Goal: Task Accomplishment & Management: Use online tool/utility

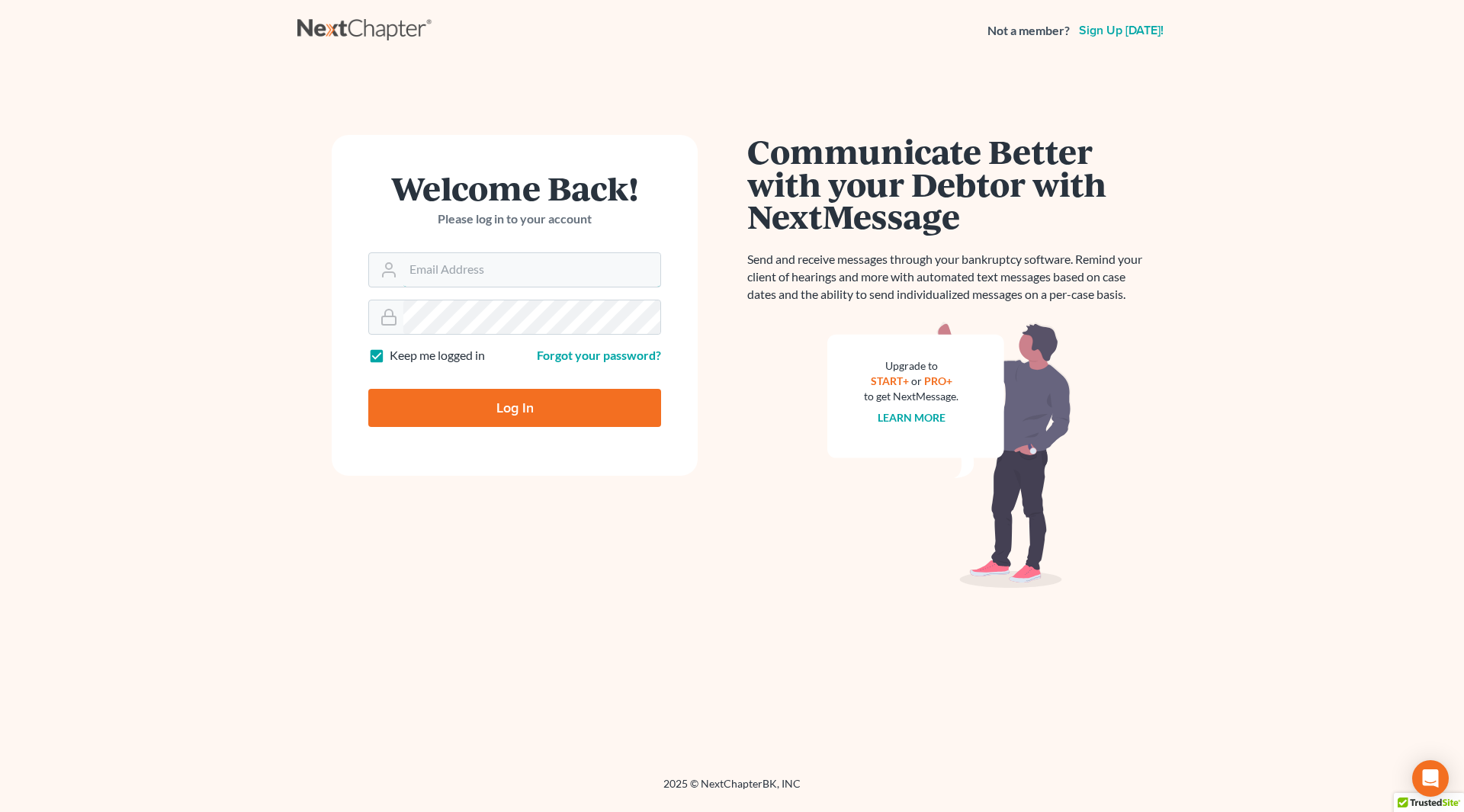
type input "[PERSON_NAME][EMAIL_ADDRESS][DOMAIN_NAME]"
click at [495, 411] on input "Log In" at bounding box center [514, 408] width 293 height 38
type input "Thinking..."
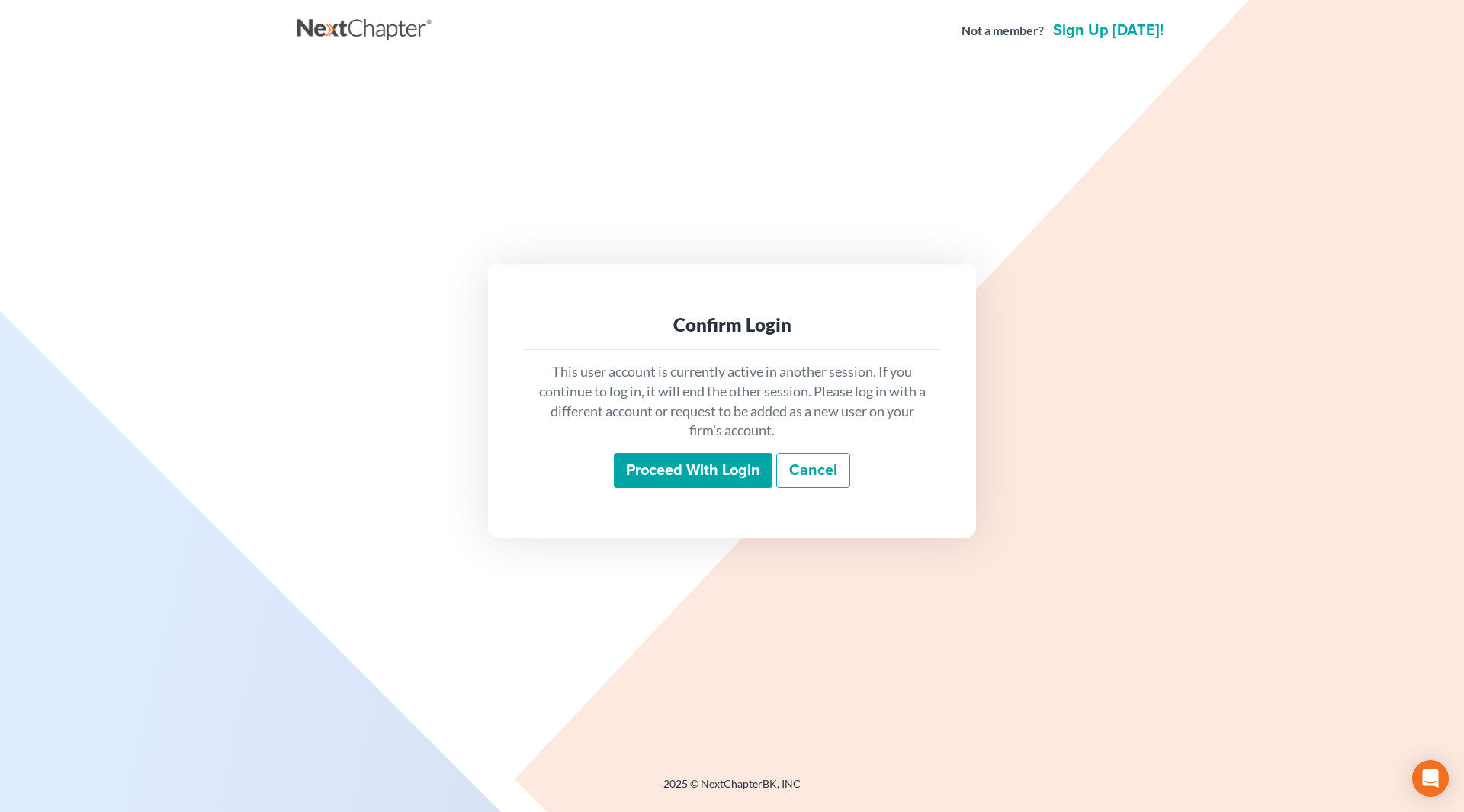
click at [706, 469] on input "Proceed with login" at bounding box center [693, 470] width 159 height 35
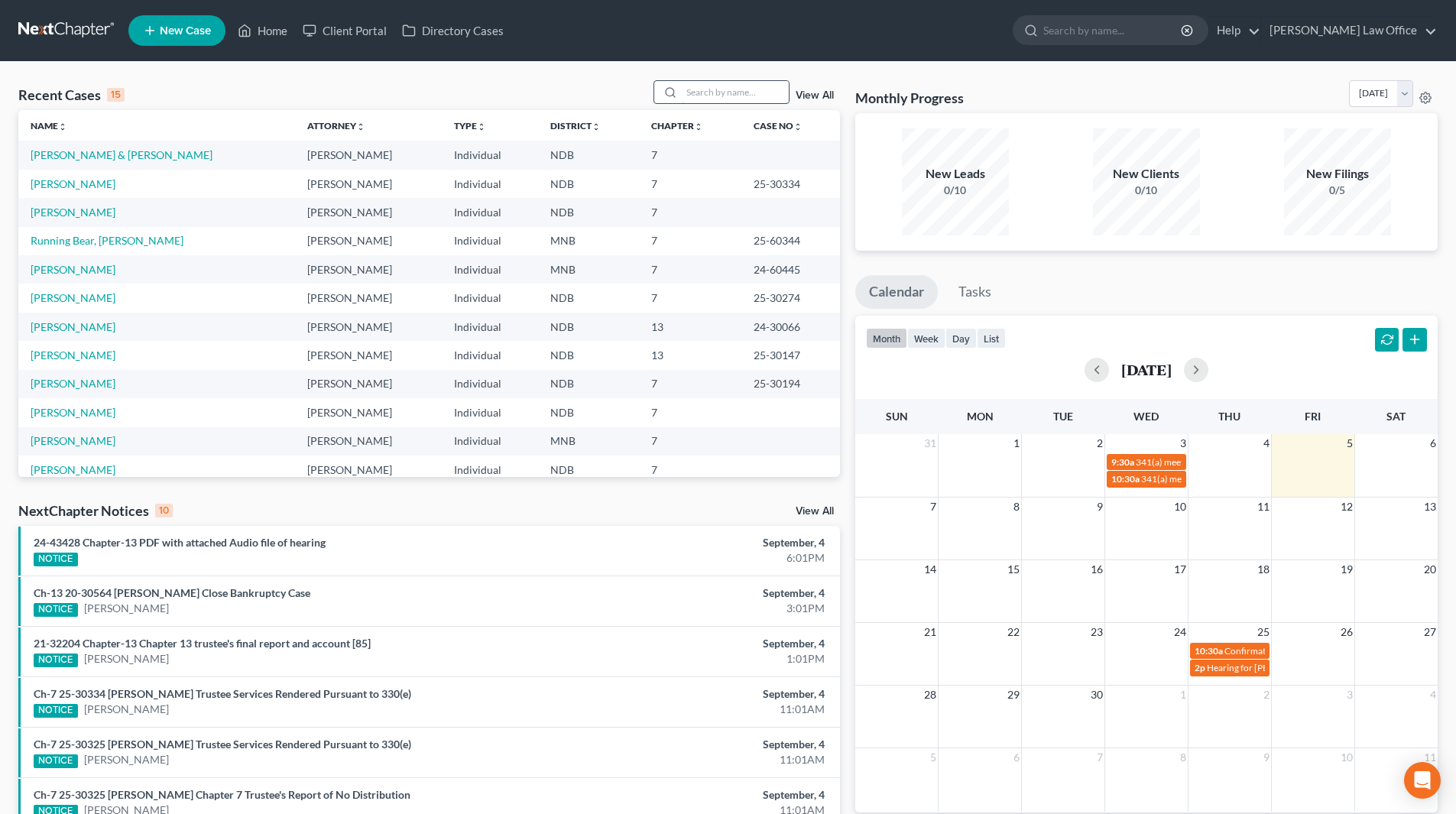
click at [704, 88] on input "search" at bounding box center [734, 92] width 106 height 22
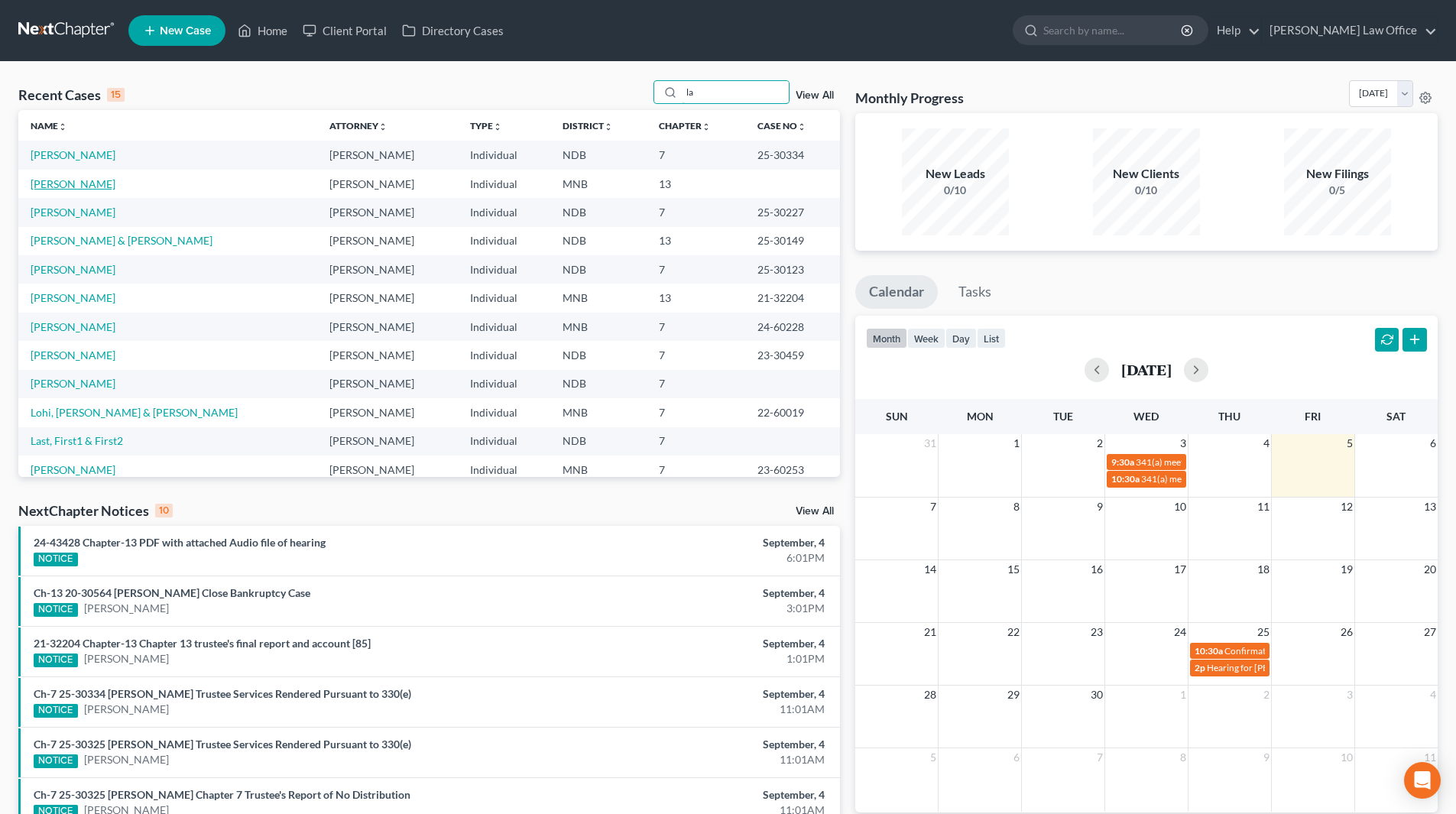
type input "la"
click at [70, 180] on link "LaCroix, Dawn" at bounding box center [73, 183] width 85 height 13
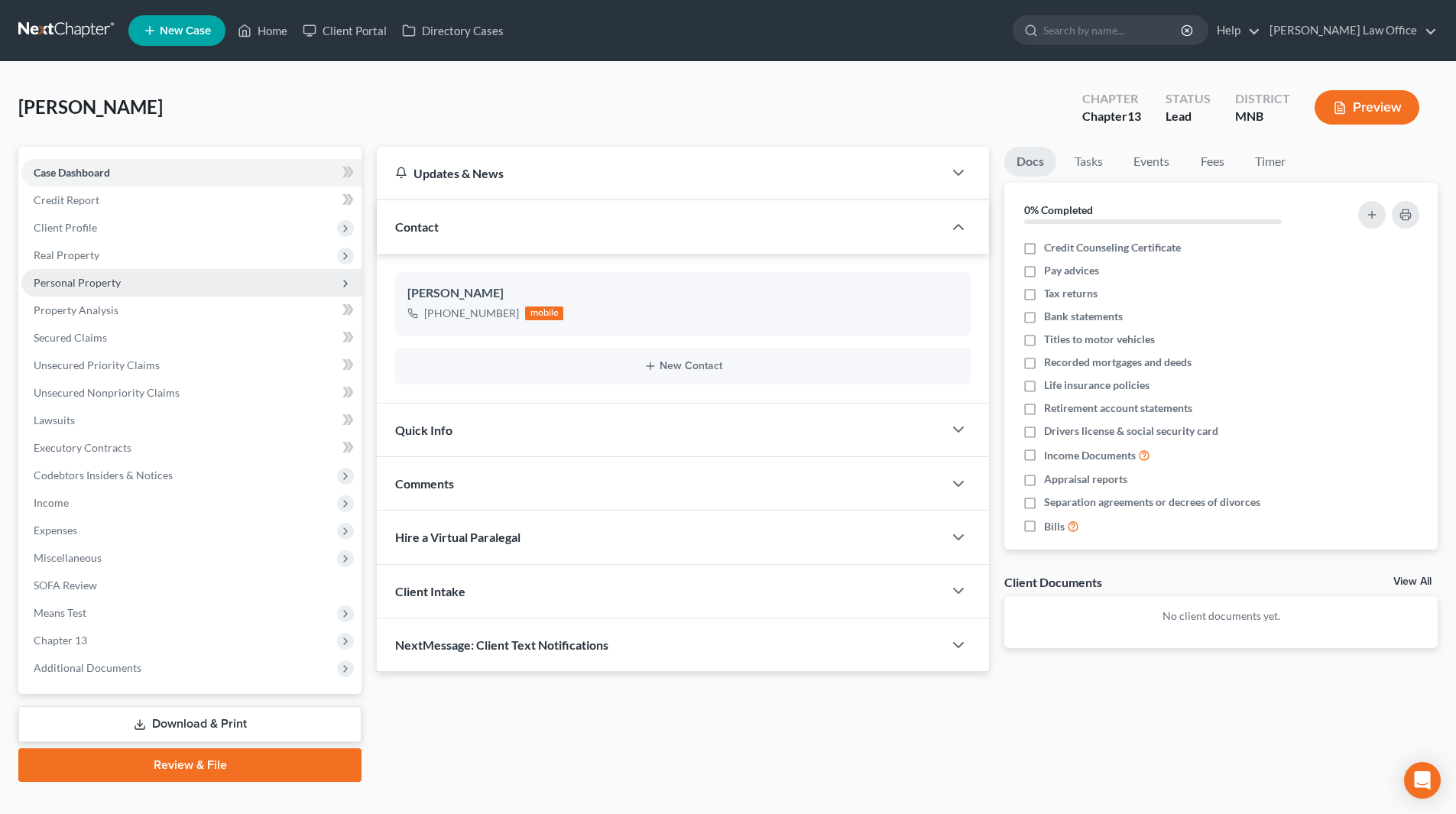
click at [80, 280] on span "Personal Property" at bounding box center [78, 282] width 88 height 13
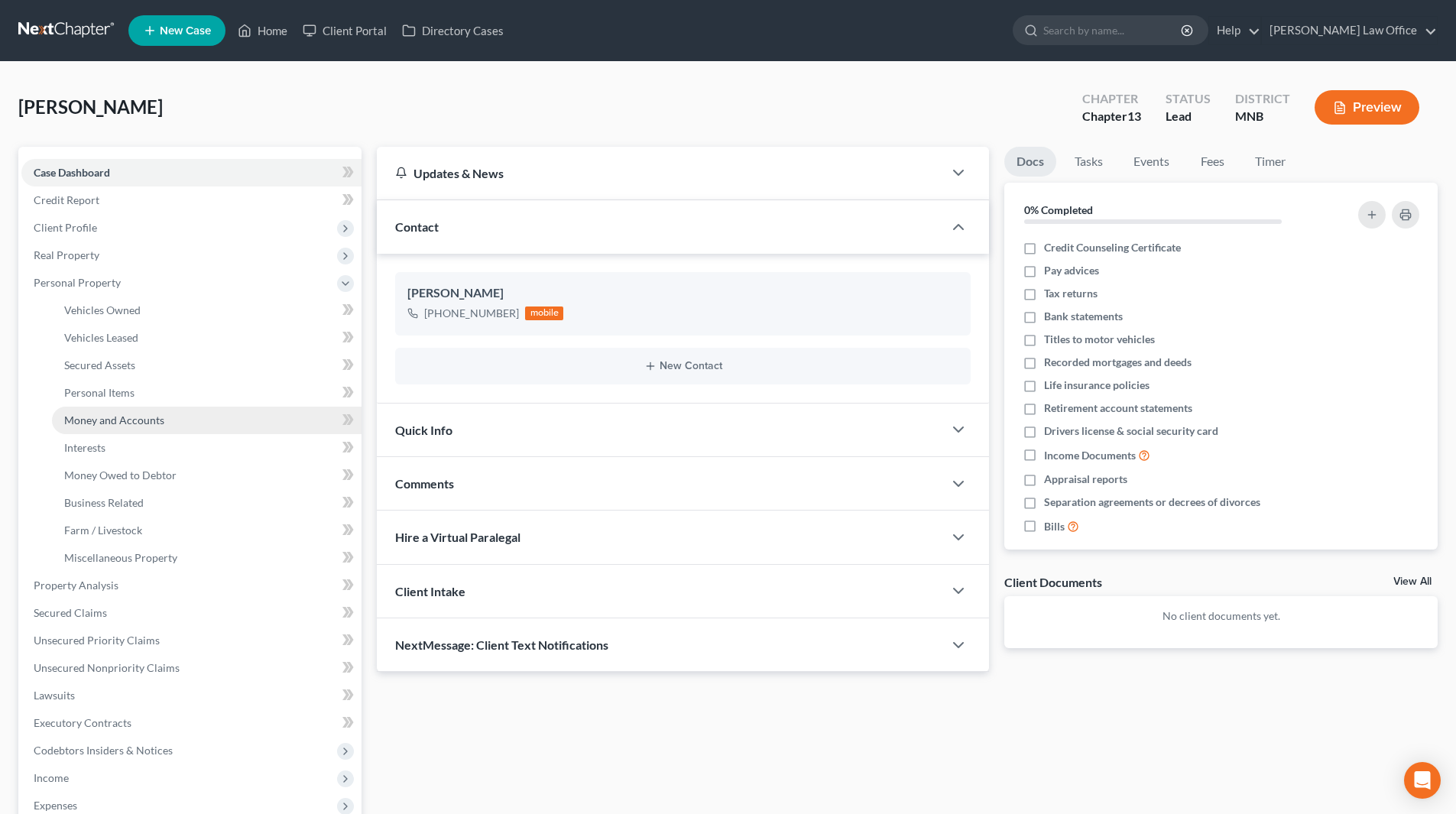
click at [84, 423] on span "Money and Accounts" at bounding box center [113, 419] width 101 height 13
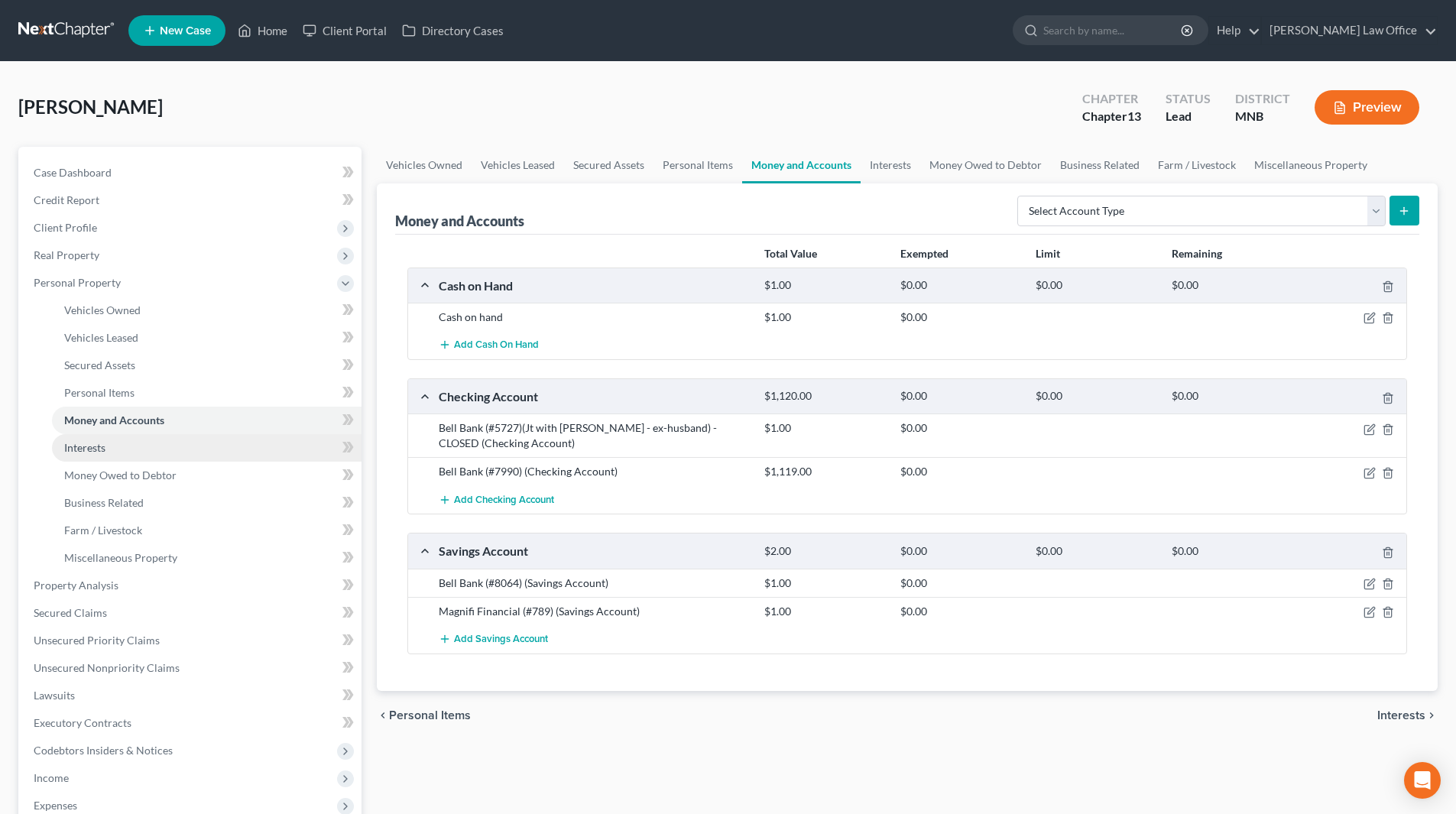
click at [83, 450] on span "Interests" at bounding box center [84, 447] width 41 height 13
